Goal: Navigation & Orientation: Find specific page/section

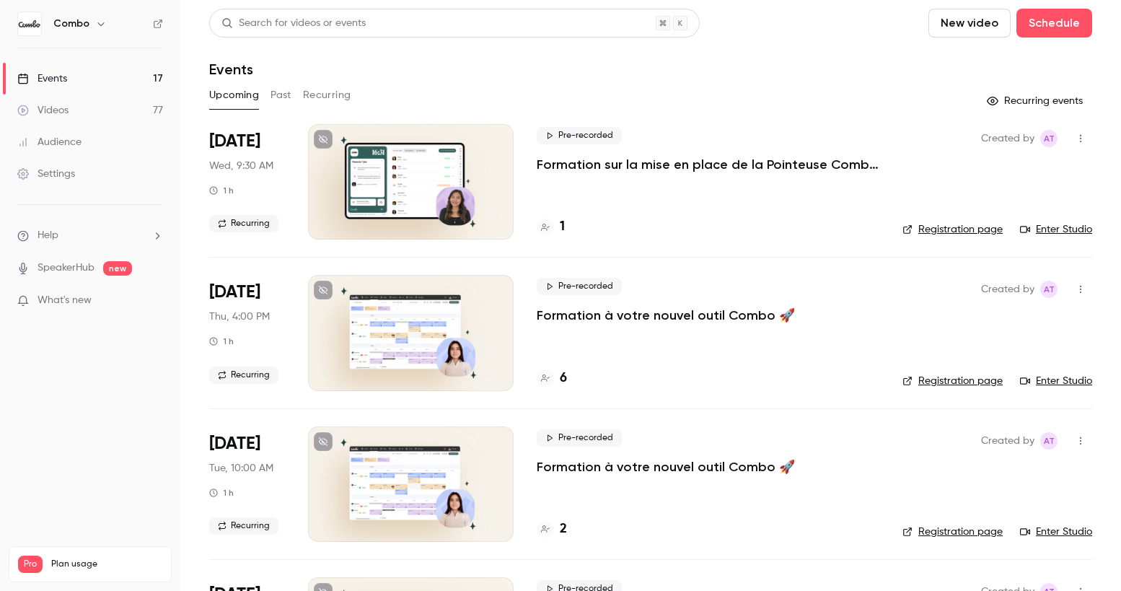
click at [381, 201] on div at bounding box center [411, 181] width 206 height 115
click at [1070, 229] on link "Enter Studio" at bounding box center [1056, 229] width 72 height 14
click at [564, 224] on h4 "1" at bounding box center [562, 226] width 5 height 19
